Goal: Check status

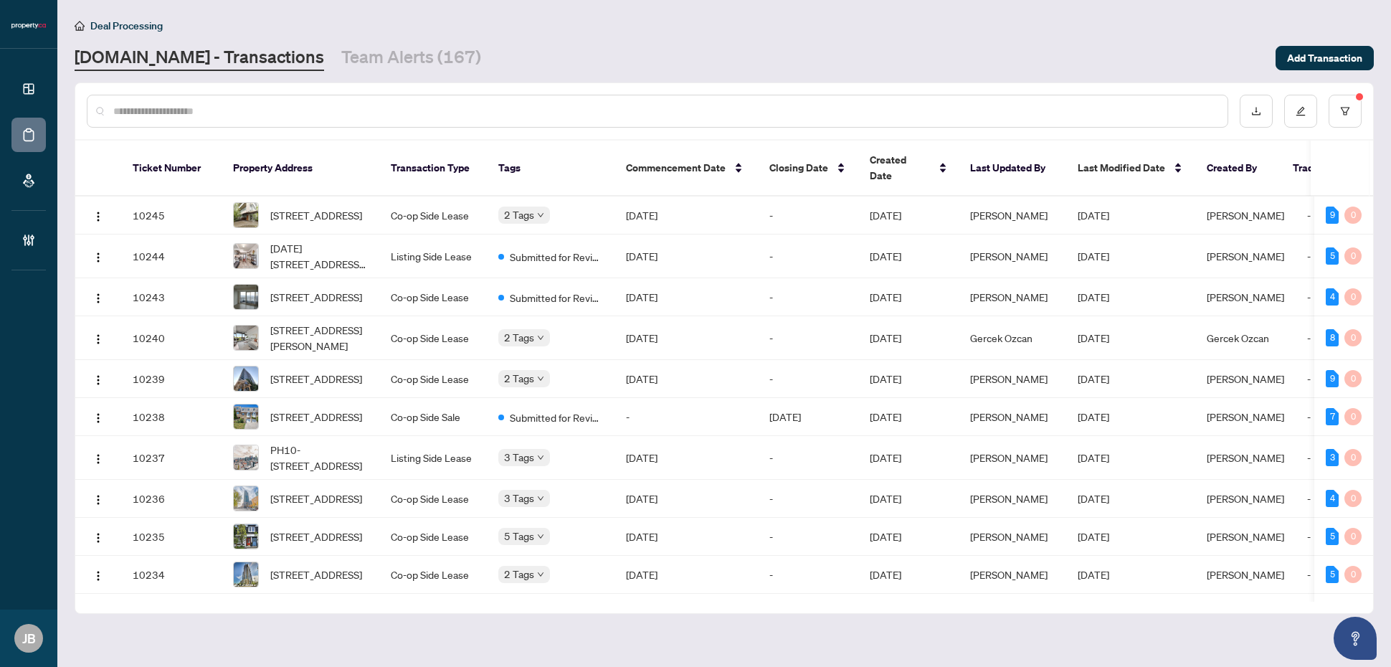
click at [230, 108] on input "text" at bounding box center [664, 111] width 1102 height 16
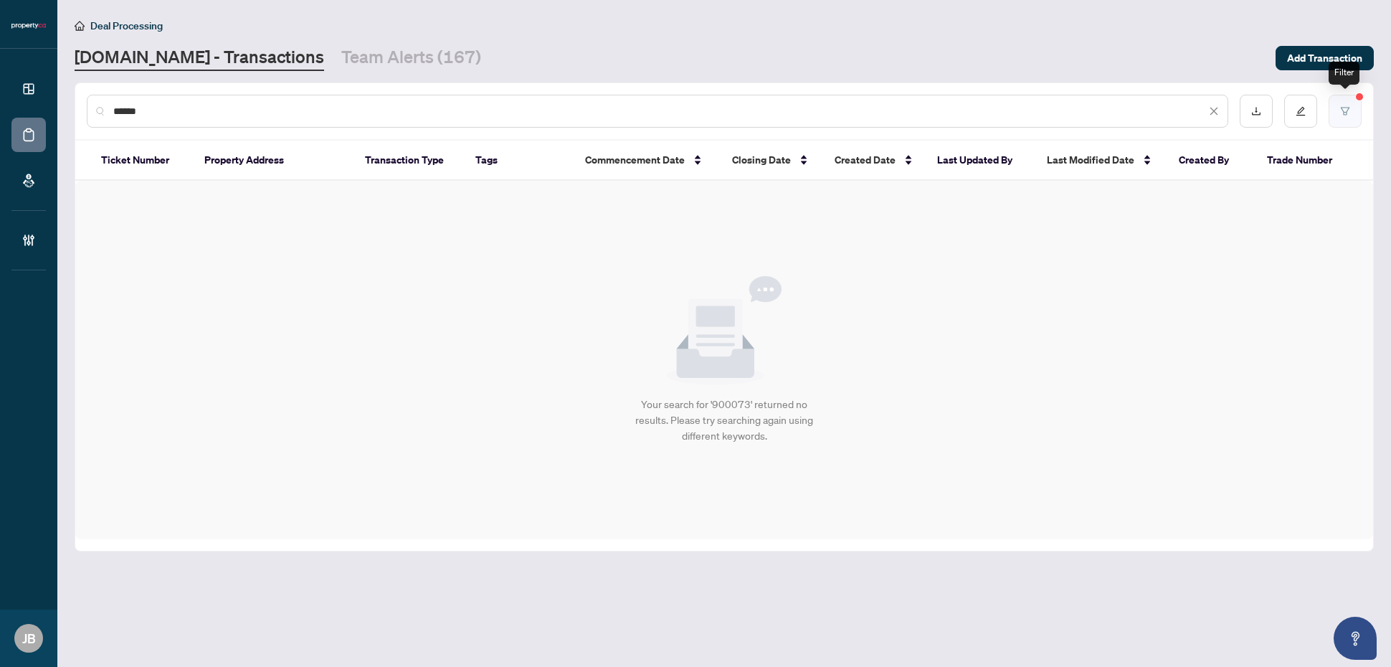
type input "******"
click at [1343, 109] on icon "filter" at bounding box center [1345, 111] width 10 height 10
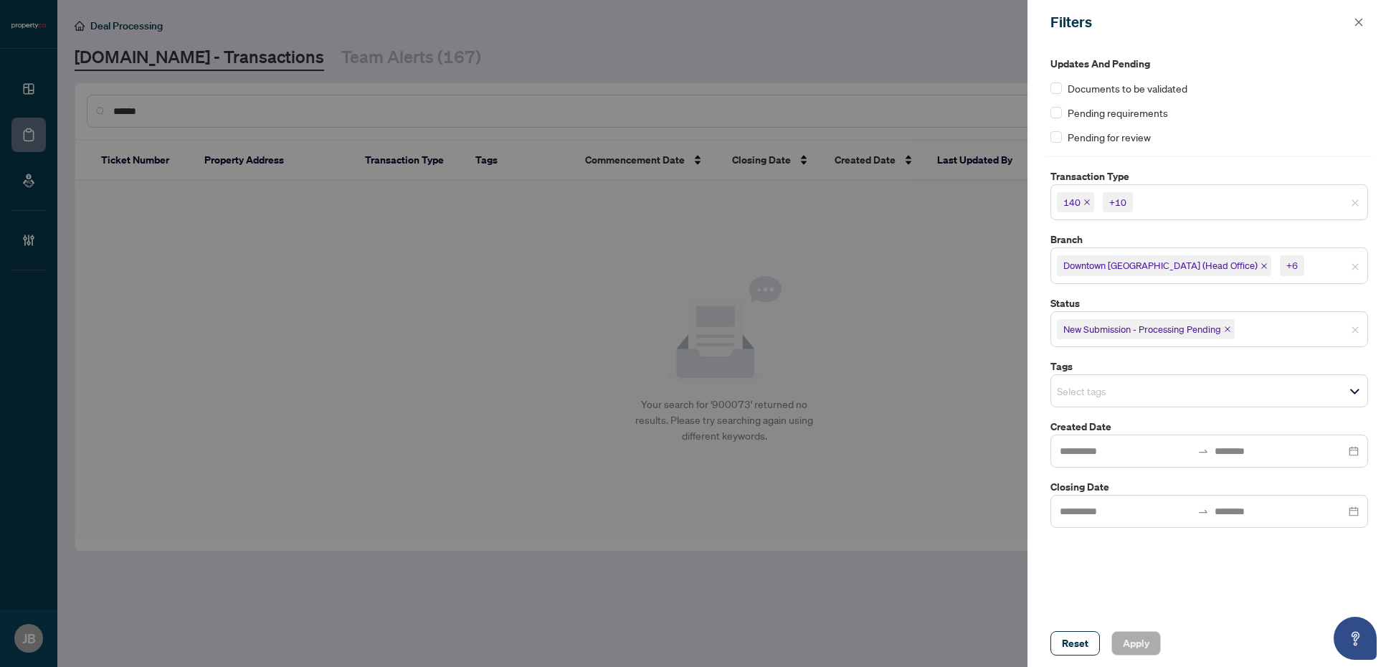
click at [1229, 328] on icon "close" at bounding box center [1227, 328] width 7 height 7
click at [1138, 642] on span "Apply" at bounding box center [1136, 643] width 27 height 23
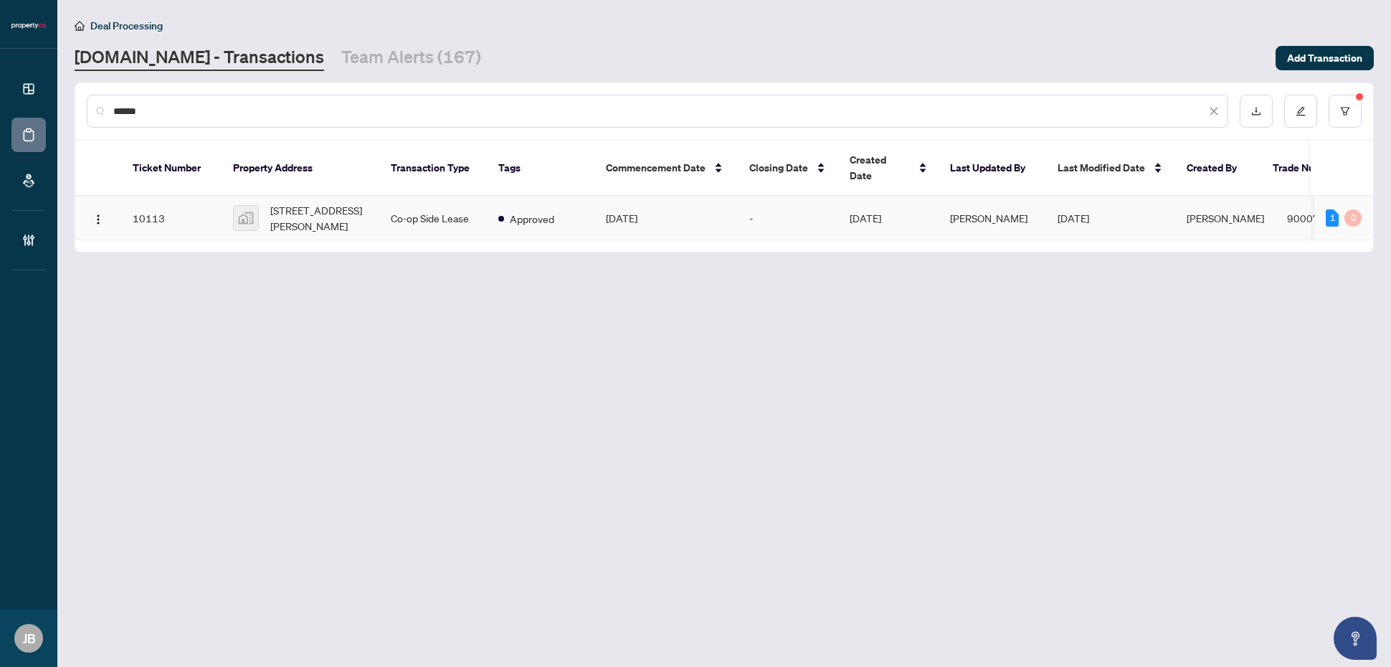
click at [614, 198] on td "[DATE]" at bounding box center [665, 218] width 143 height 44
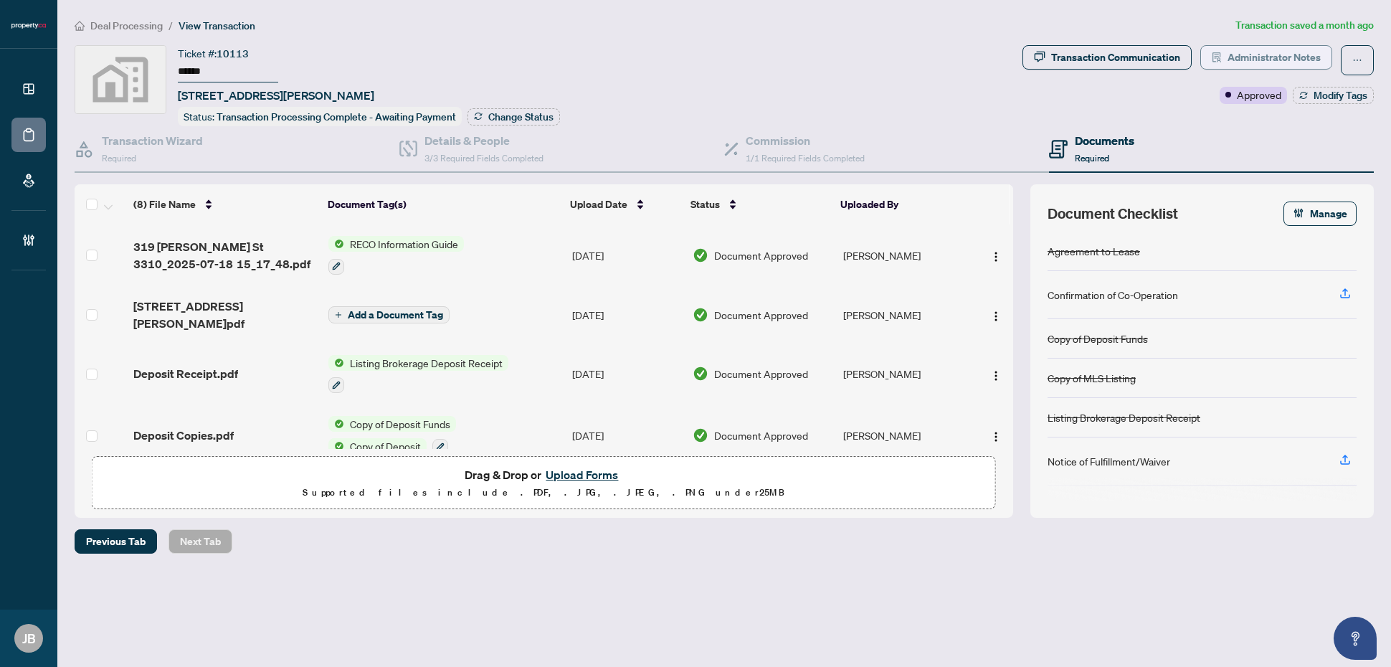
click at [1273, 54] on span "Administrator Notes" at bounding box center [1273, 57] width 93 height 23
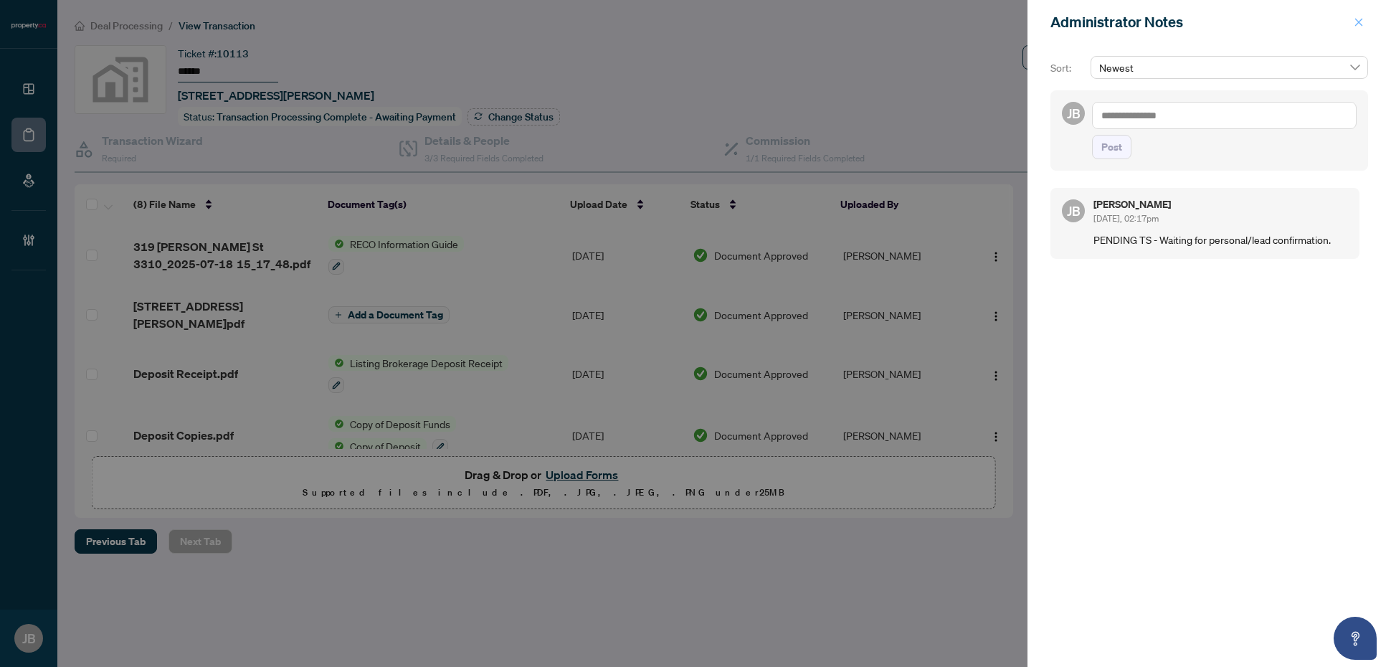
click at [1363, 19] on icon "close" at bounding box center [1358, 22] width 10 height 10
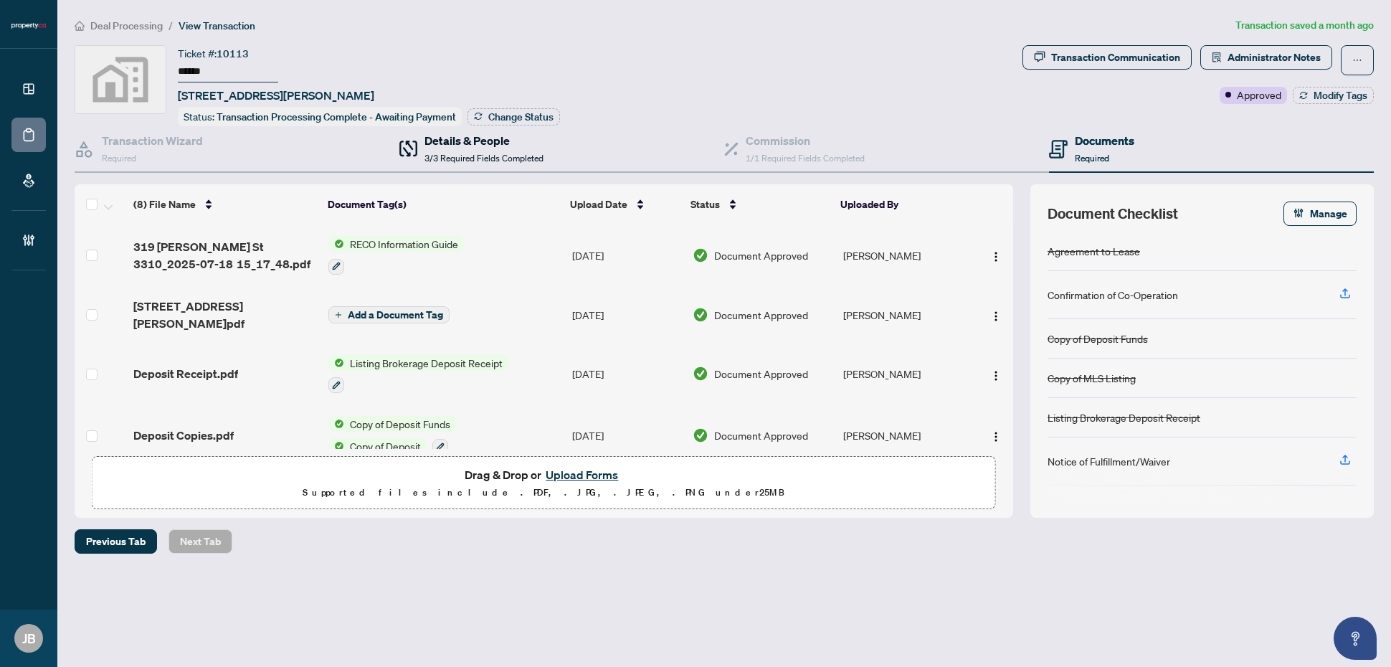
click at [471, 145] on h4 "Details & People" at bounding box center [483, 140] width 119 height 17
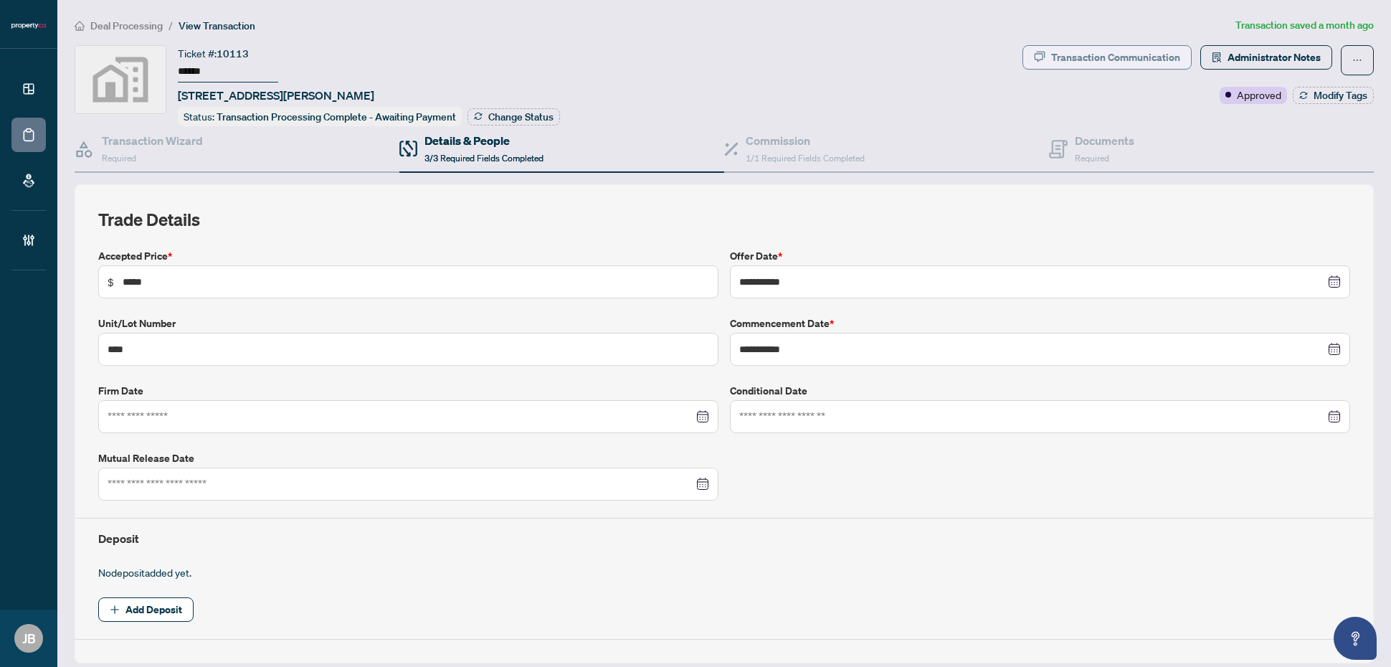
click at [1033, 50] on button "Transaction Communication" at bounding box center [1106, 57] width 169 height 24
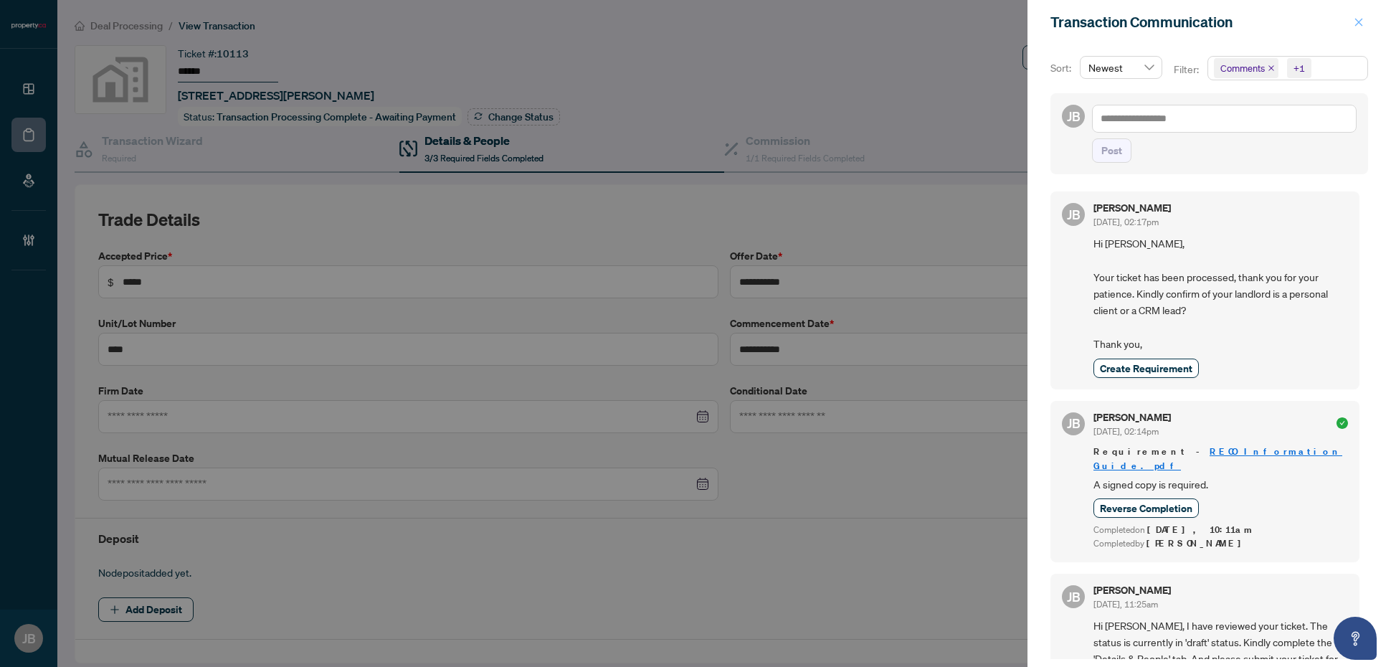
click at [1360, 23] on icon "close" at bounding box center [1358, 22] width 10 height 10
